Goal: Ask a question

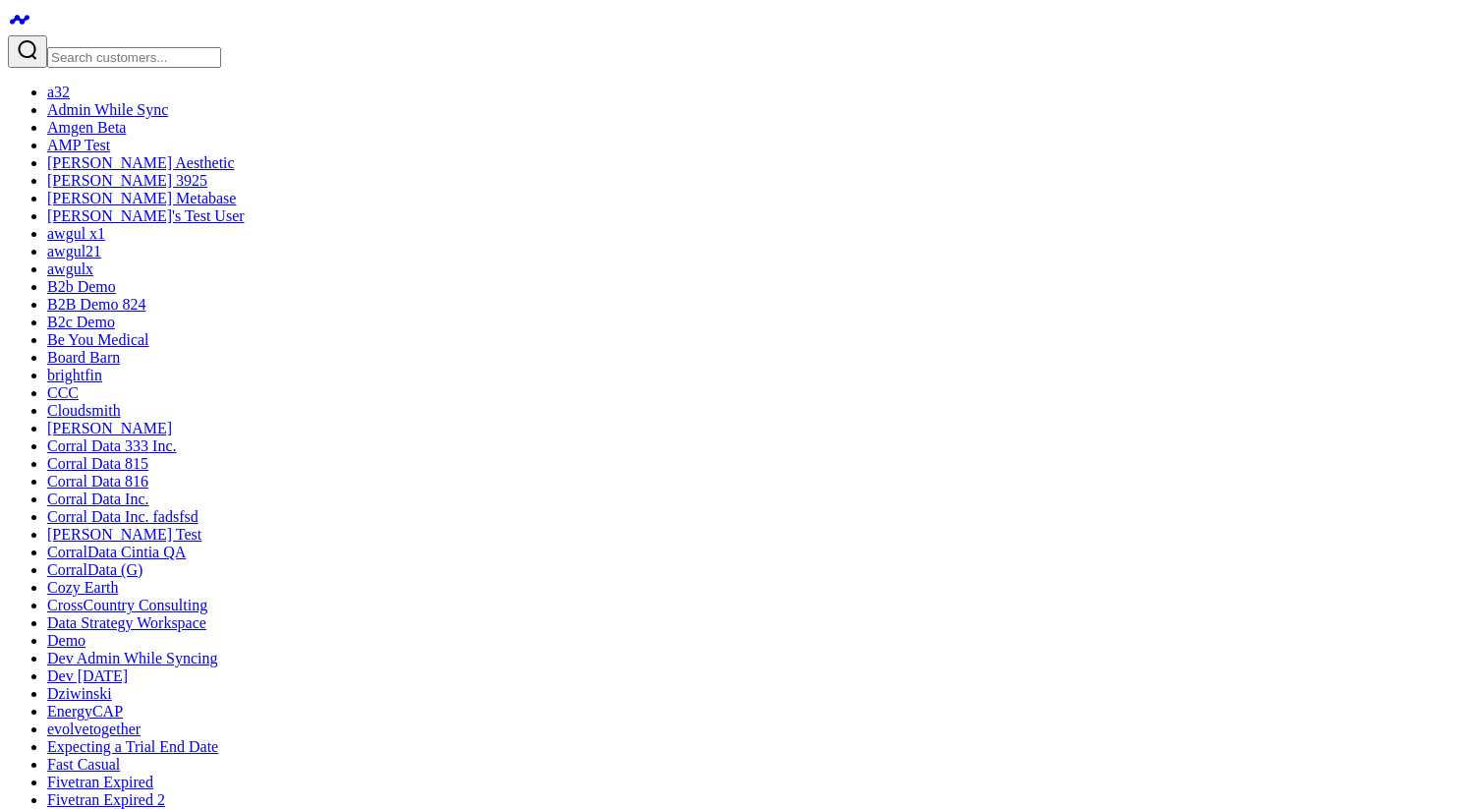
type textarea "iggs?"
drag, startPoint x: 860, startPoint y: 259, endPoint x: 967, endPoint y: 258, distance: 107.1
